Goal: Task Accomplishment & Management: Manage account settings

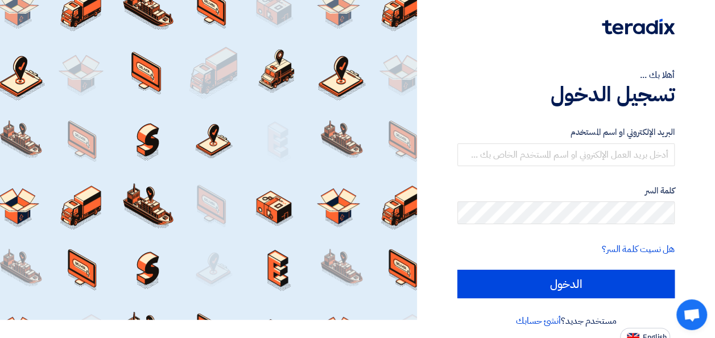
scroll to position [26, 0]
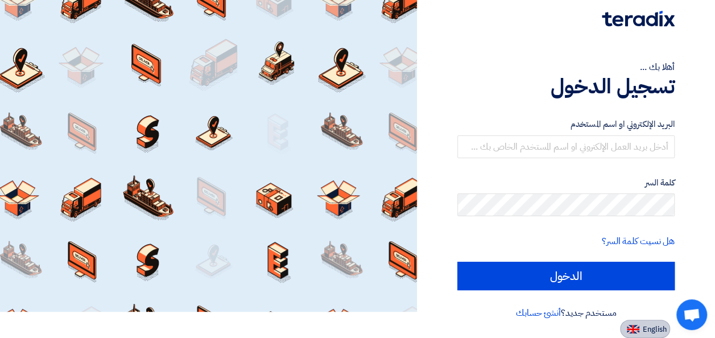
click at [644, 334] on button "English" at bounding box center [645, 329] width 50 height 18
type input "Sign in"
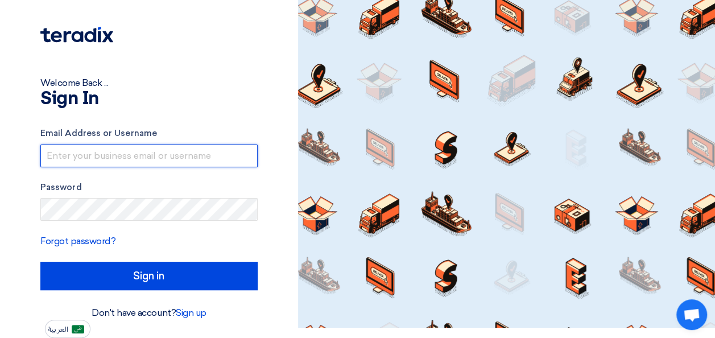
click at [151, 156] on input "text" at bounding box center [148, 155] width 217 height 23
type input "[EMAIL_ADDRESS][DOMAIN_NAME]"
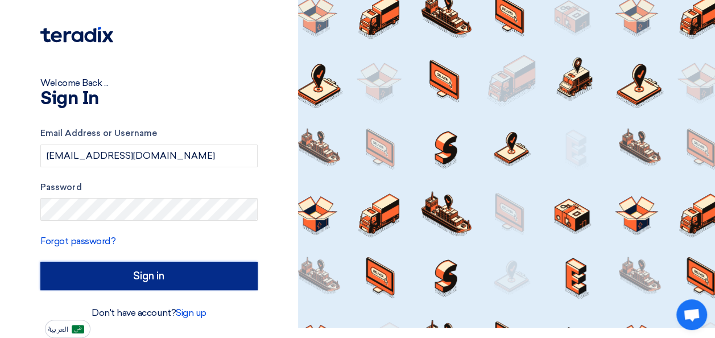
click at [174, 270] on input "Sign in" at bounding box center [148, 276] width 217 height 28
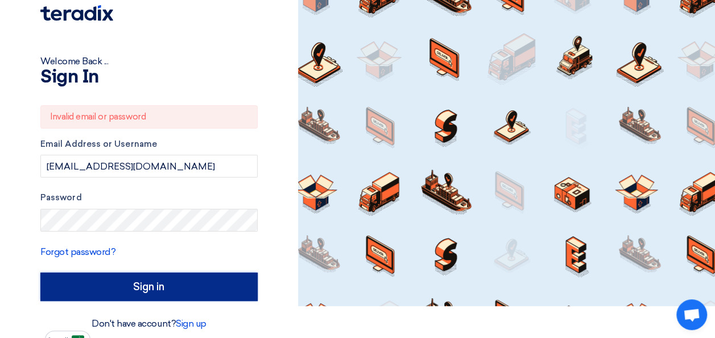
scroll to position [42, 0]
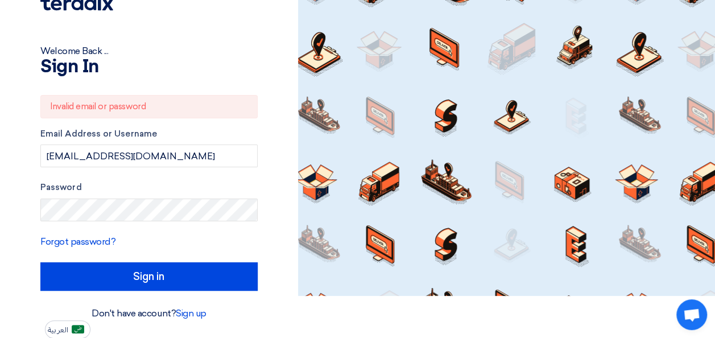
click at [89, 248] on form "Invalid email or password Email Address or Username [EMAIL_ADDRESS][DOMAIN_NAME…" at bounding box center [148, 193] width 217 height 196
click at [92, 243] on link "Forgot password?" at bounding box center [77, 241] width 75 height 11
